Goal: Transaction & Acquisition: Purchase product/service

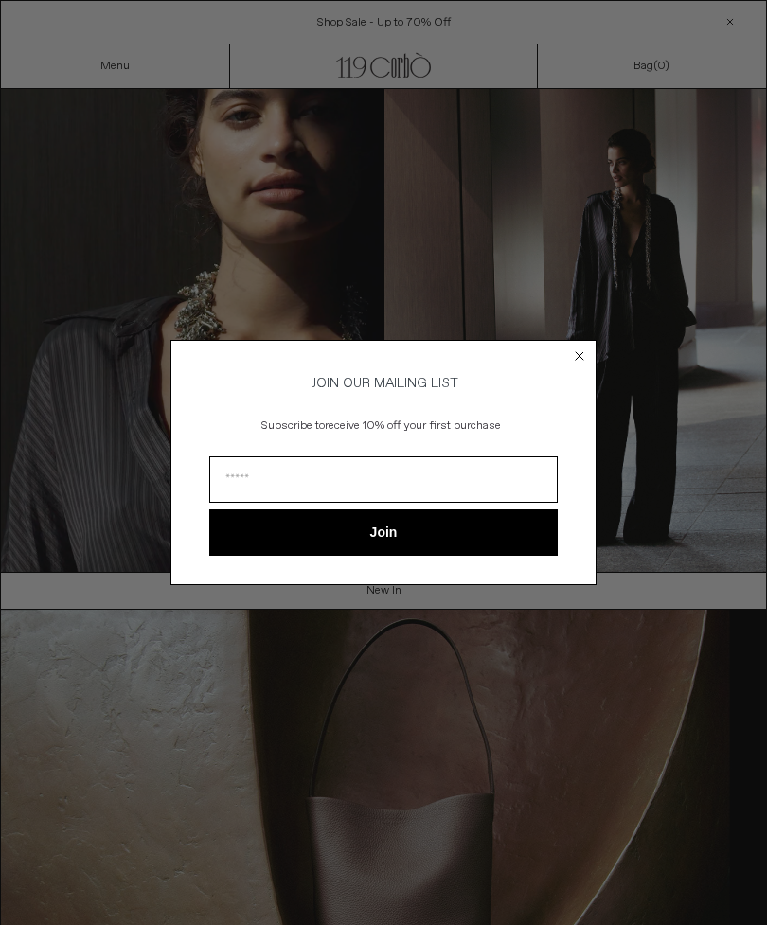
scroll to position [98, 0]
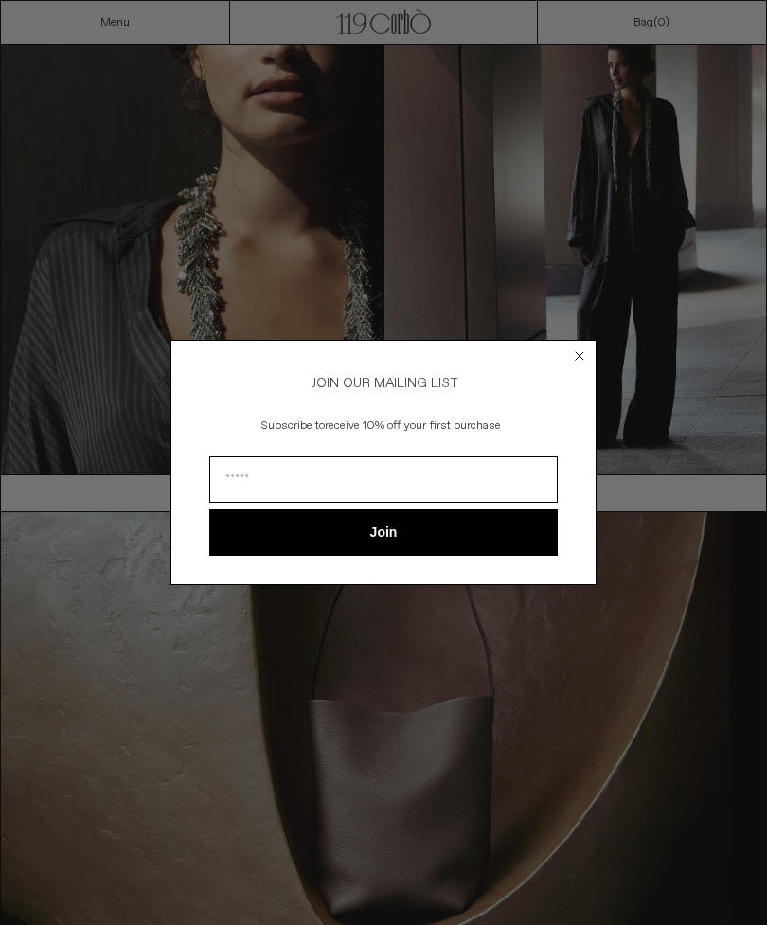
click at [580, 353] on icon "Close dialog" at bounding box center [580, 356] width 8 height 8
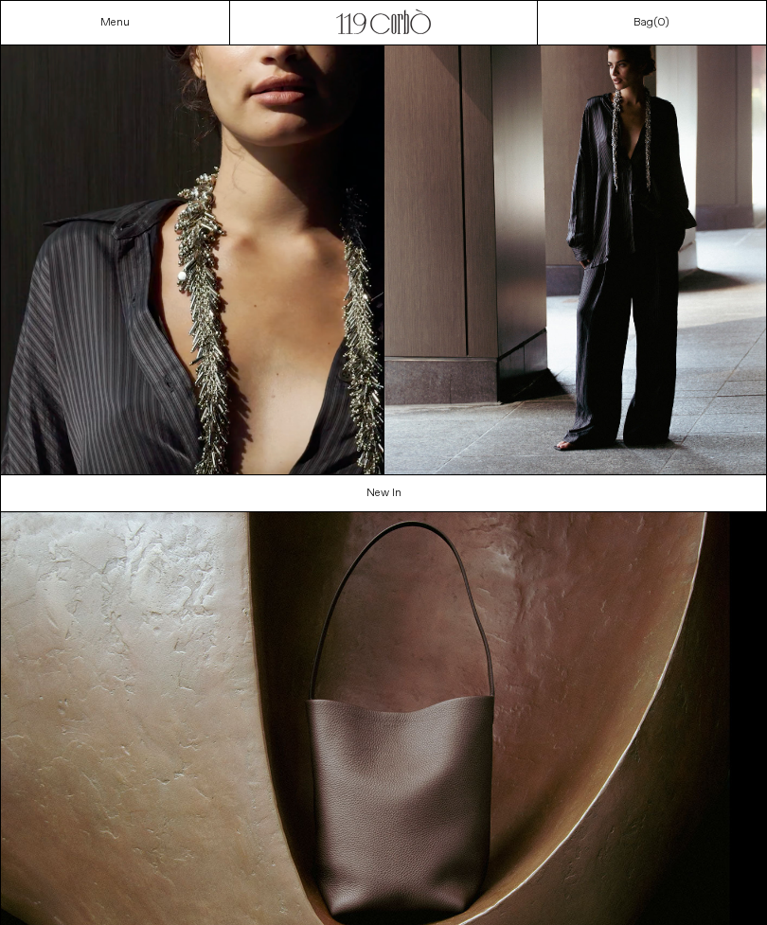
click at [572, 375] on icon "Close dialog" at bounding box center [579, 384] width 19 height 19
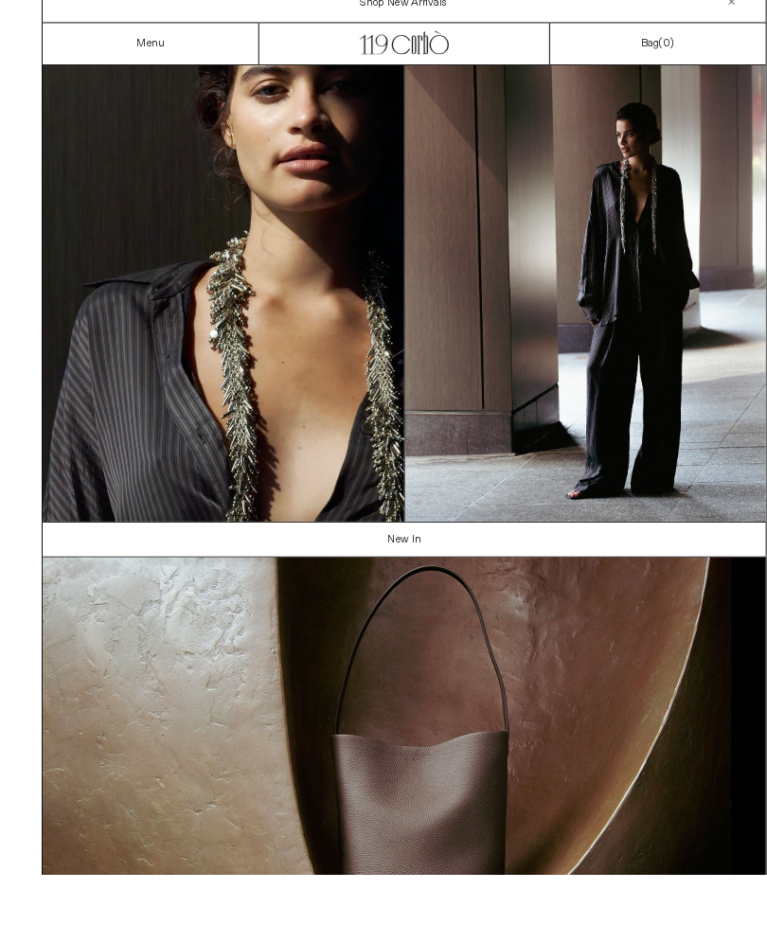
scroll to position [86, 0]
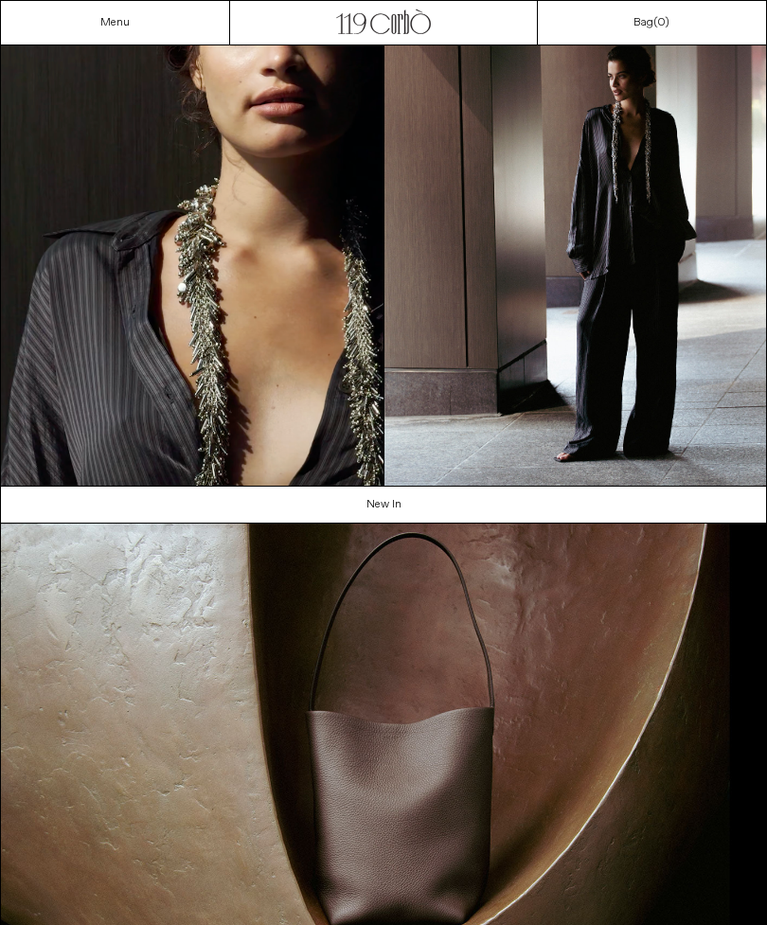
click at [117, 24] on link "Menu" at bounding box center [114, 22] width 29 height 15
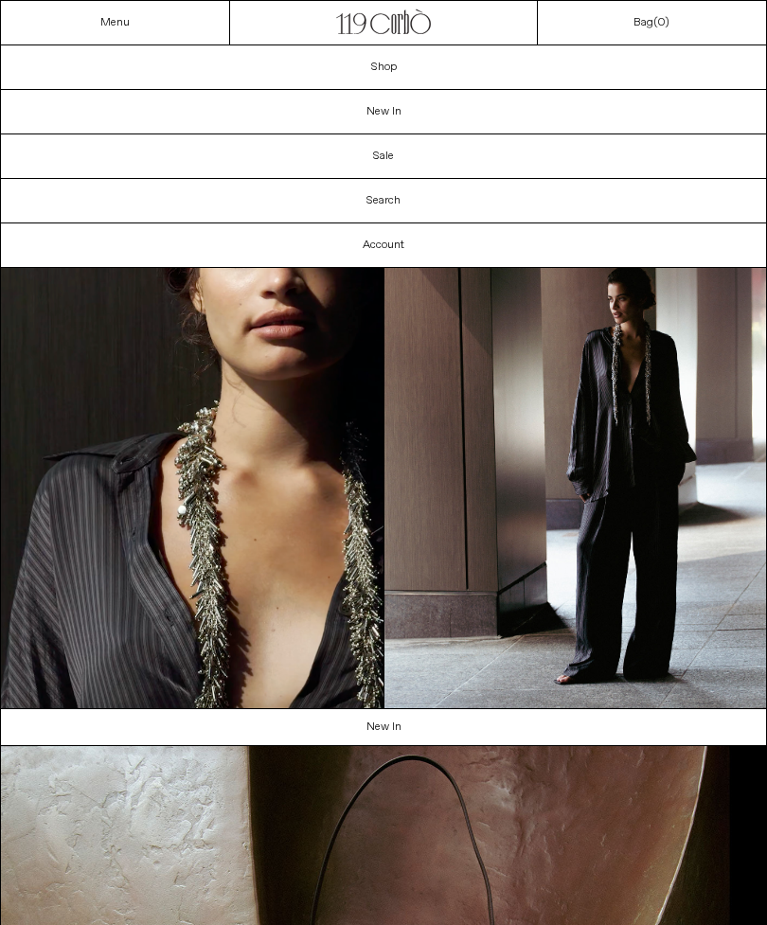
click at [396, 109] on link "New In" at bounding box center [383, 112] width 765 height 44
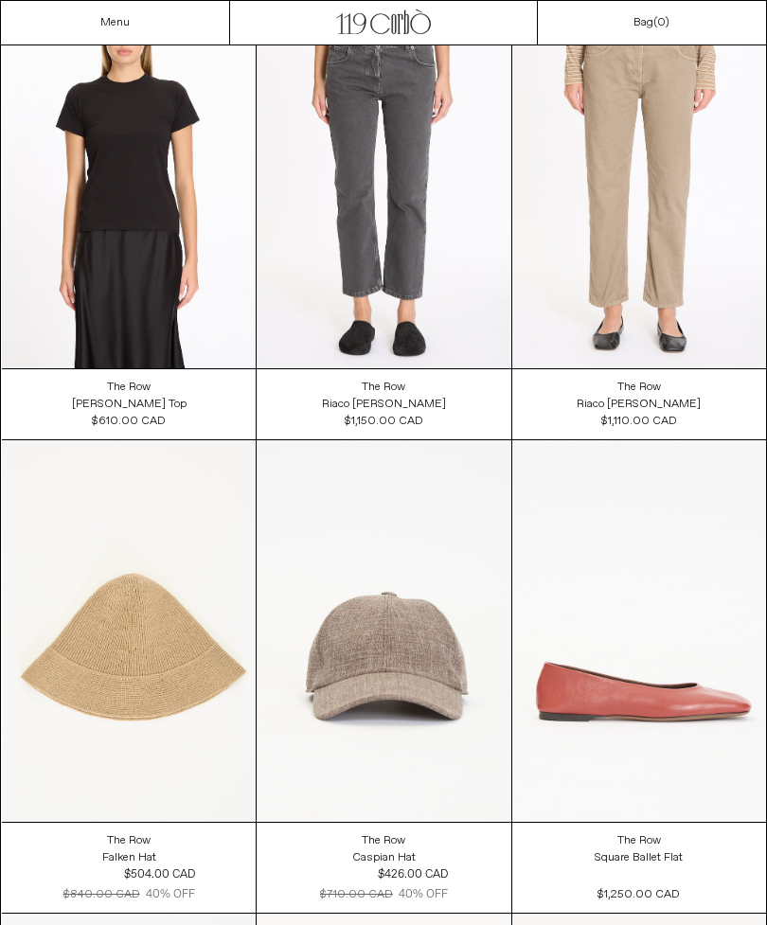
scroll to position [30604, 0]
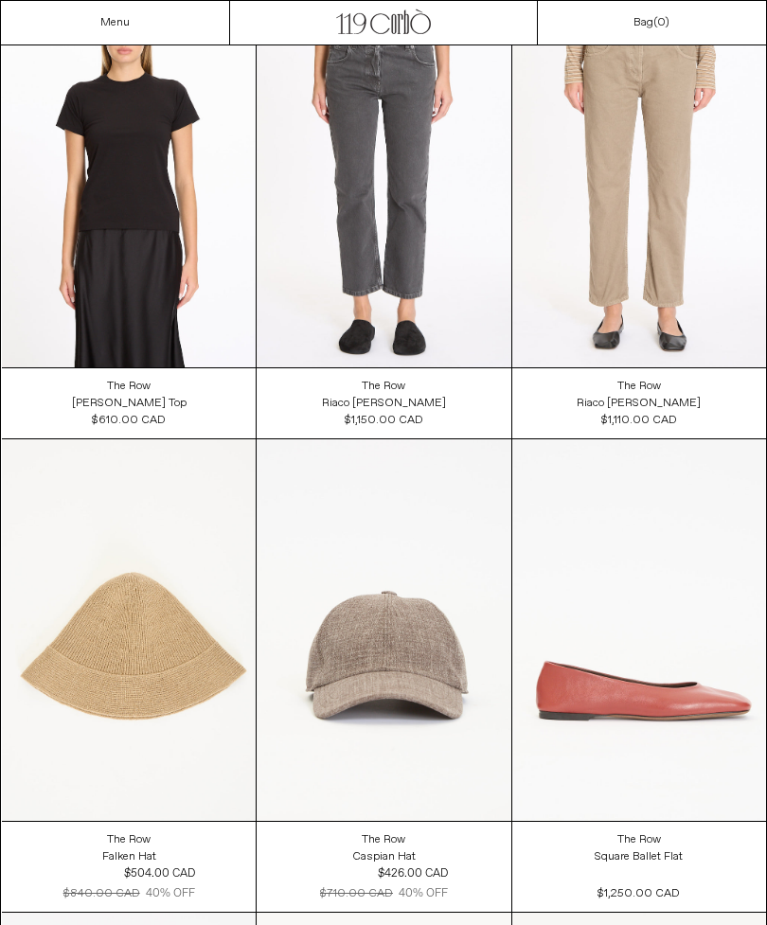
click at [111, 16] on link "Menu" at bounding box center [114, 22] width 29 height 15
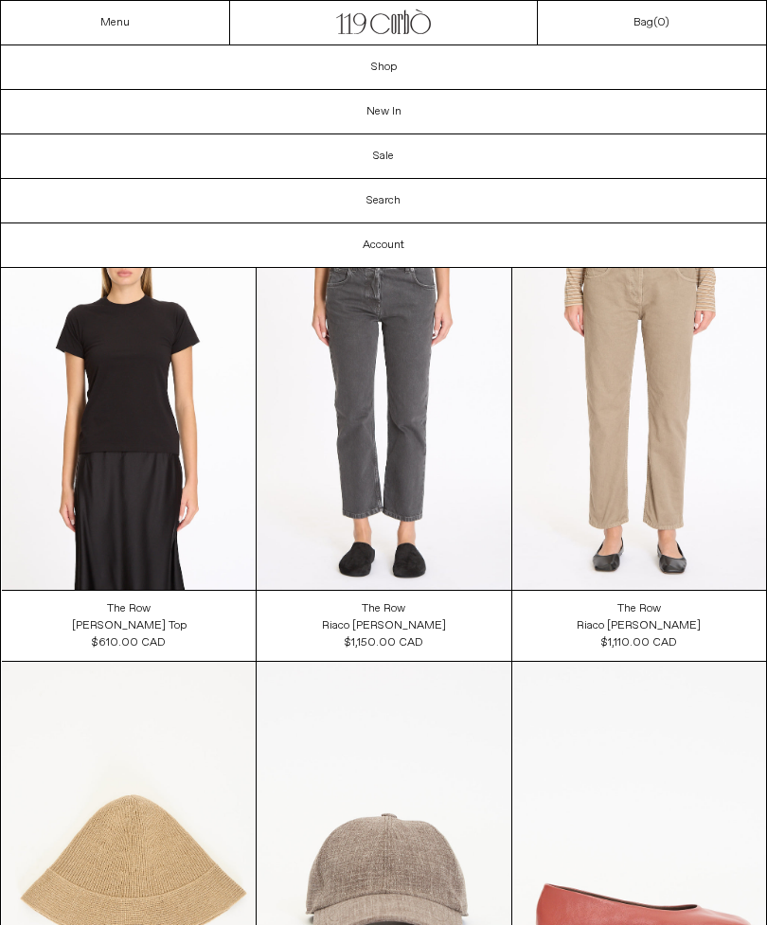
click at [380, 156] on link "Sale" at bounding box center [383, 156] width 765 height 44
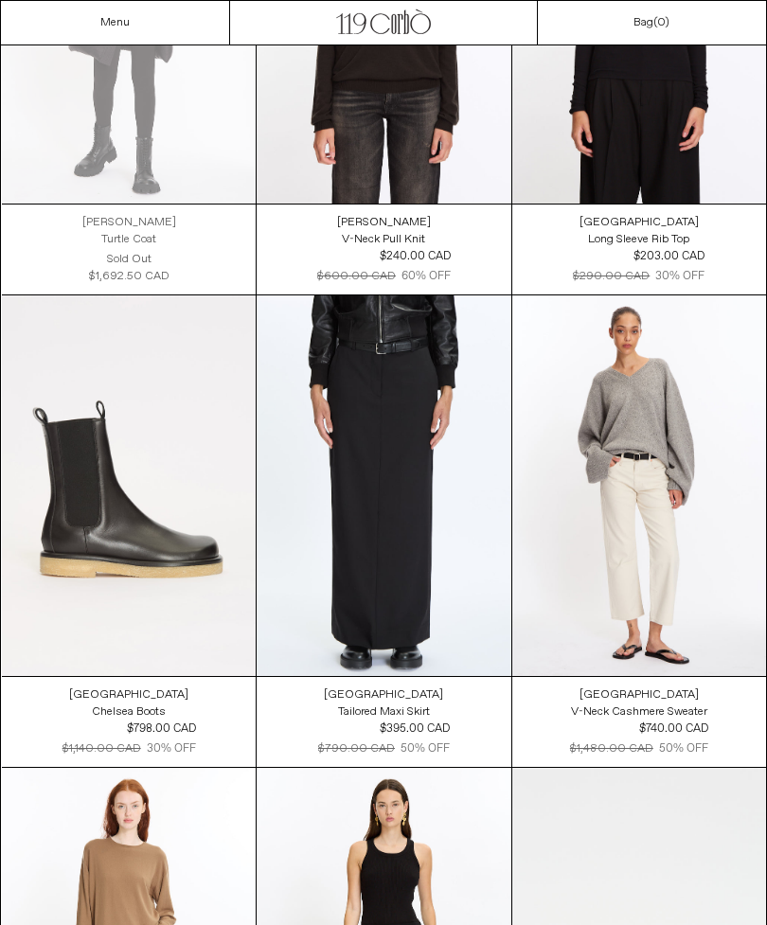
scroll to position [25363, 0]
click at [78, 493] on at bounding box center [129, 485] width 254 height 381
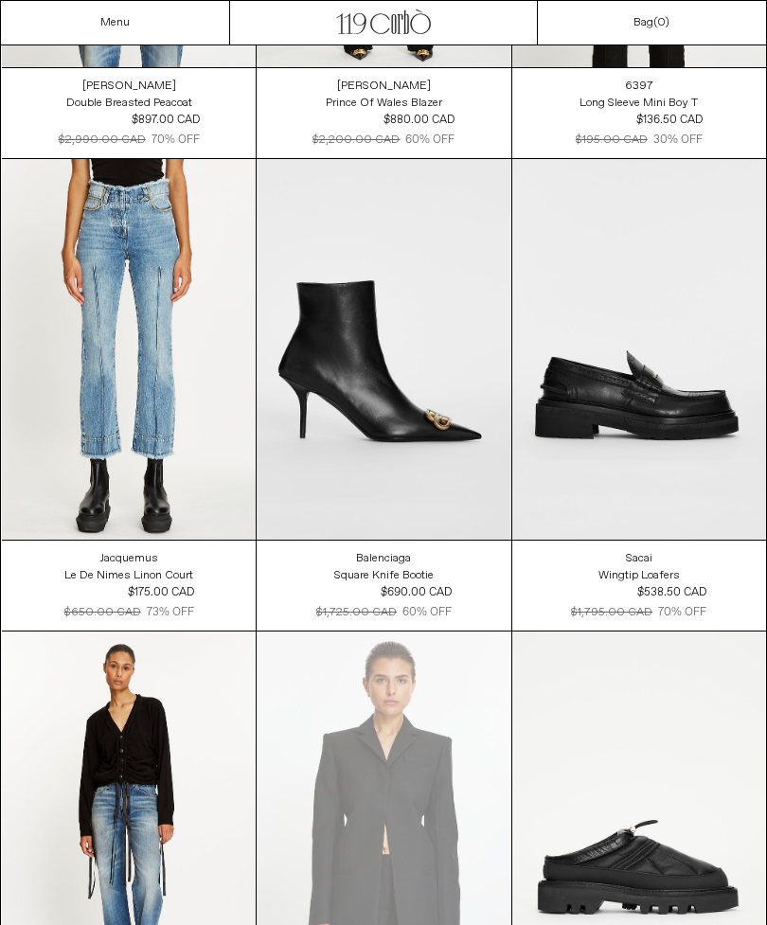
scroll to position [33070, 0]
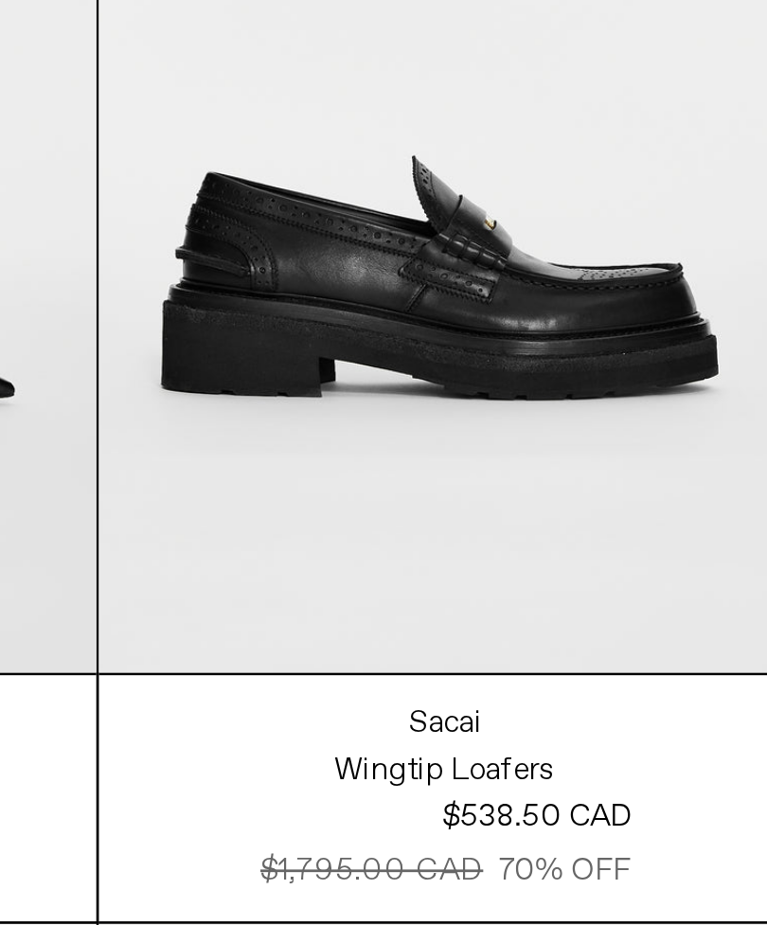
click at [512, 157] on at bounding box center [639, 348] width 254 height 382
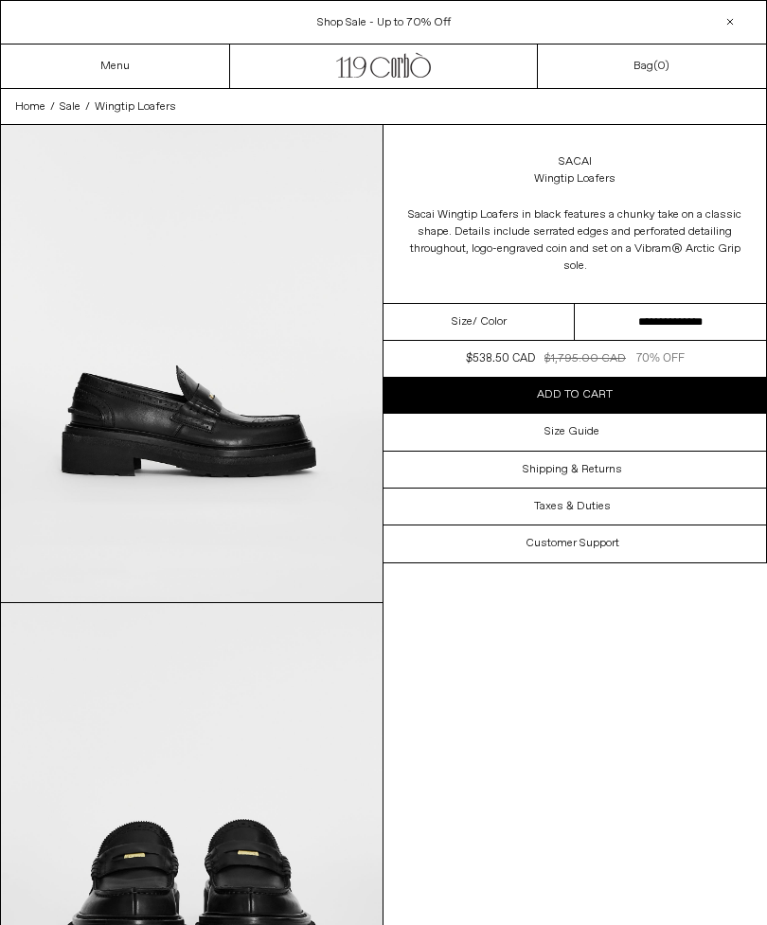
click at [693, 317] on select "**********" at bounding box center [670, 322] width 191 height 37
